Goal: Information Seeking & Learning: Learn about a topic

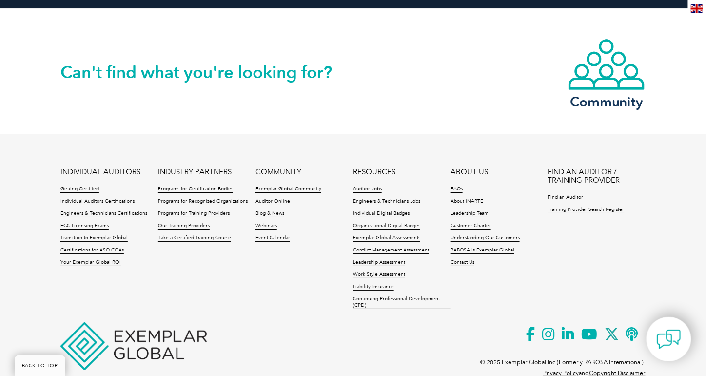
scroll to position [2276, 0]
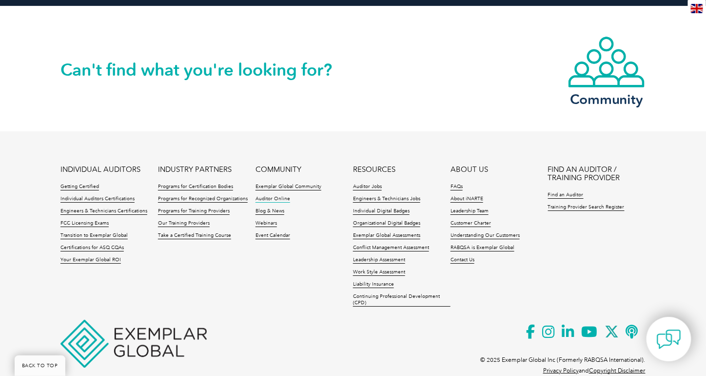
click at [275, 196] on link "Auditor Online" at bounding box center [273, 199] width 35 height 7
click at [88, 196] on link "Individual Auditors Certifications" at bounding box center [98, 199] width 74 height 7
